Goal: Transaction & Acquisition: Purchase product/service

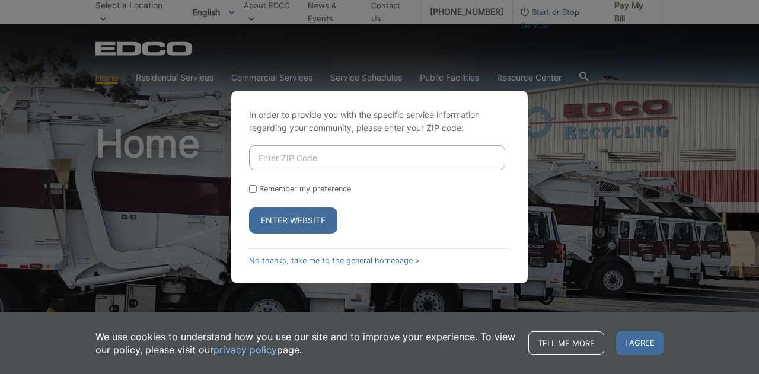
click at [316, 131] on input "Enter ZIP Code" at bounding box center [377, 157] width 256 height 25
click at [292, 131] on link "No thanks, take me to the general homepage >" at bounding box center [334, 260] width 171 height 9
click at [316, 131] on input "Enter ZIP Code" at bounding box center [377, 157] width 256 height 25
type input "90622"
click at [308, 131] on button "Enter Website" at bounding box center [293, 221] width 88 height 26
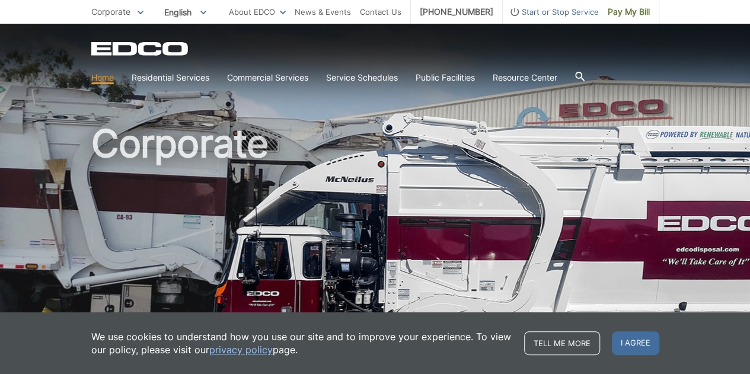
click at [610, 44] on div "EDCO Logo" at bounding box center [375, 49] width 568 height 14
click at [623, 339] on span "I agree" at bounding box center [635, 344] width 47 height 24
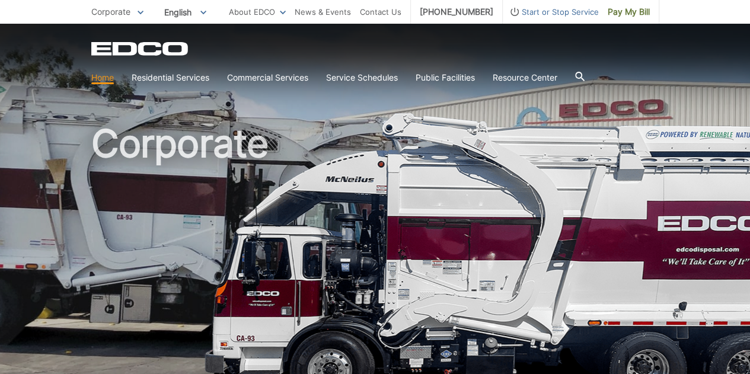
click at [574, 59] on div "EDCO Logo Home Residential Services Curbside Pickup Trash Dumpster Service Temp…" at bounding box center [375, 65] width 568 height 47
click at [584, 56] on div "EDCO Logo" at bounding box center [375, 49] width 568 height 14
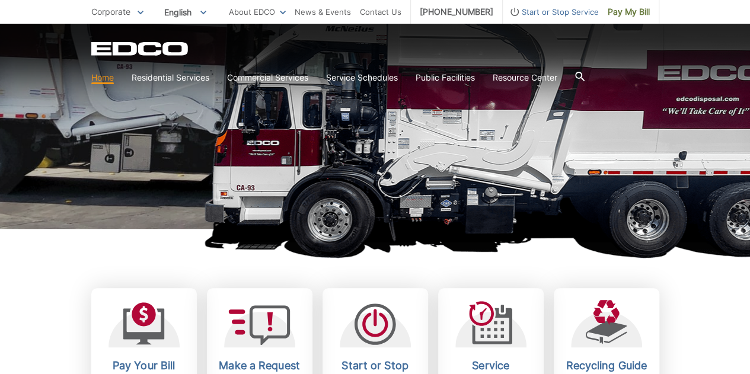
scroll to position [178, 0]
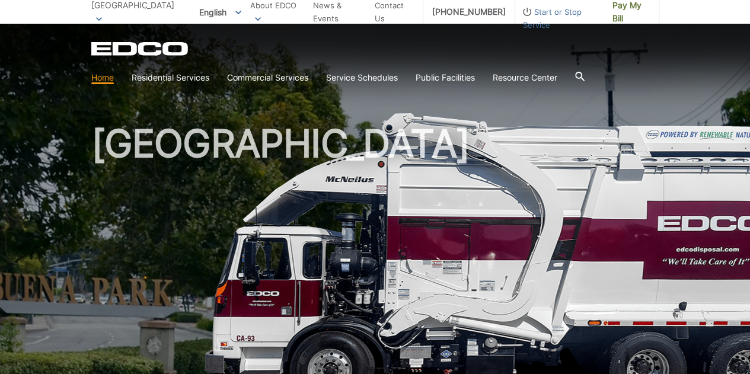
click at [593, 47] on div "EDCO Logo" at bounding box center [375, 49] width 568 height 14
click at [594, 47] on div "EDCO Logo" at bounding box center [375, 49] width 568 height 14
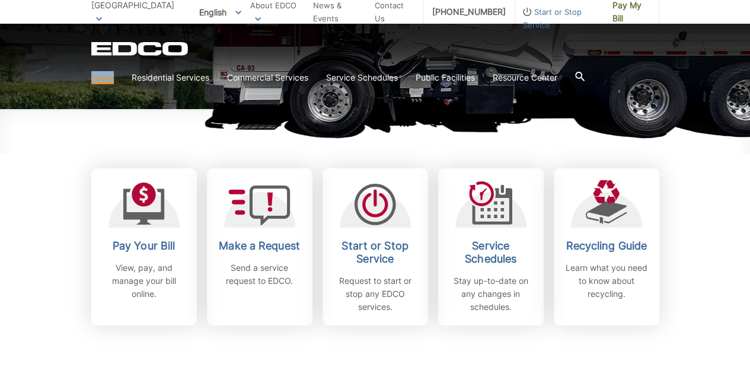
scroll to position [356, 0]
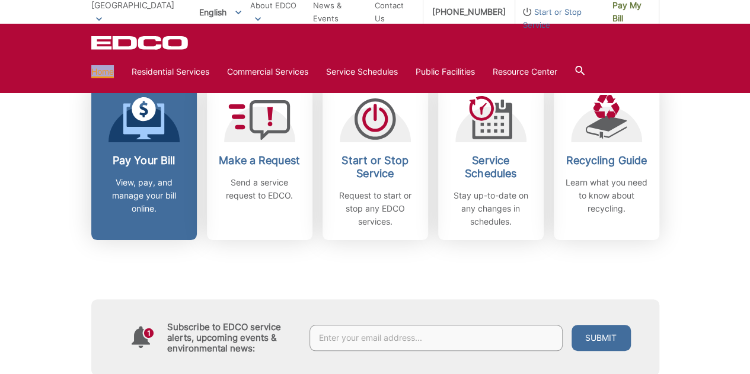
click at [165, 163] on h2 "Pay Your Bill" at bounding box center [144, 160] width 88 height 13
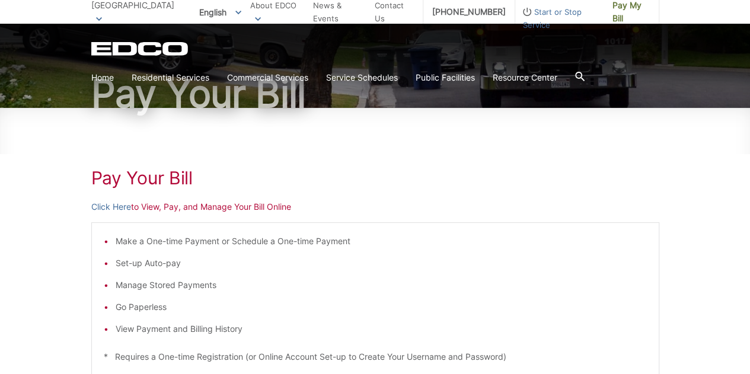
scroll to position [119, 0]
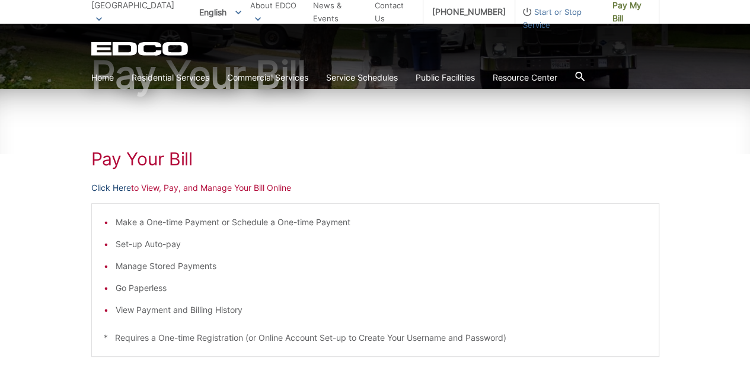
click at [105, 187] on link "Click Here" at bounding box center [111, 188] width 40 height 13
